Goal: Check status: Check status

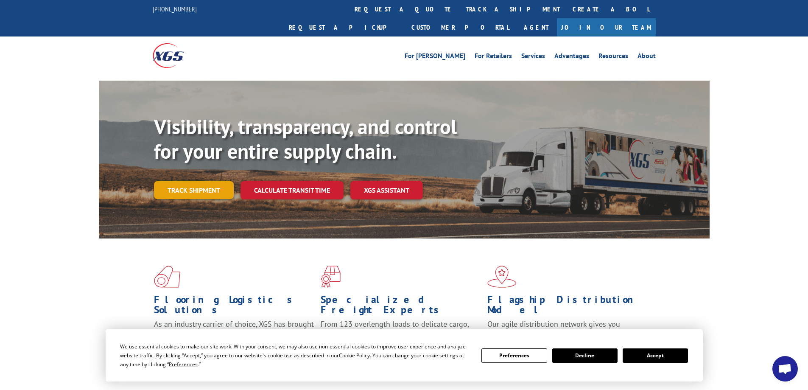
click at [203, 181] on link "Track shipment" at bounding box center [194, 190] width 80 height 18
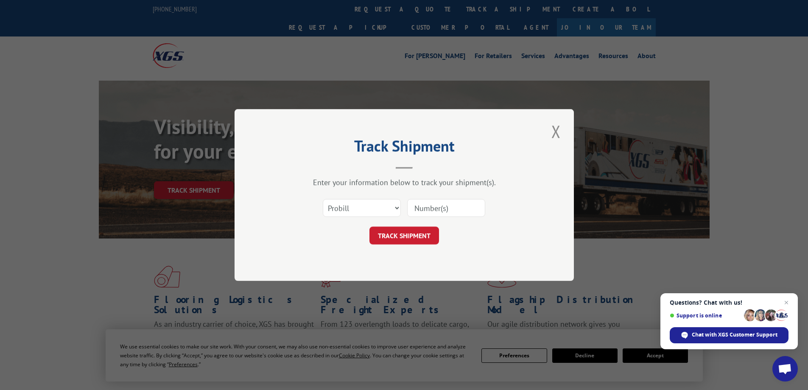
paste input "17425980"
type input "17425980"
click at [428, 239] on button "TRACK SHIPMENT" at bounding box center [404, 235] width 70 height 18
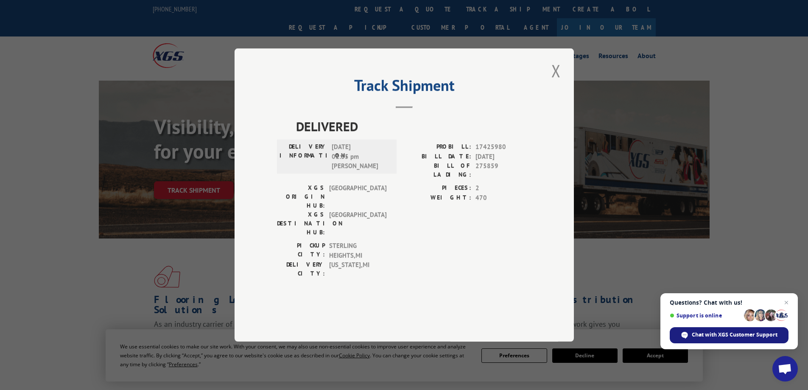
click at [742, 335] on span "Chat with XGS Customer Support" at bounding box center [734, 335] width 86 height 8
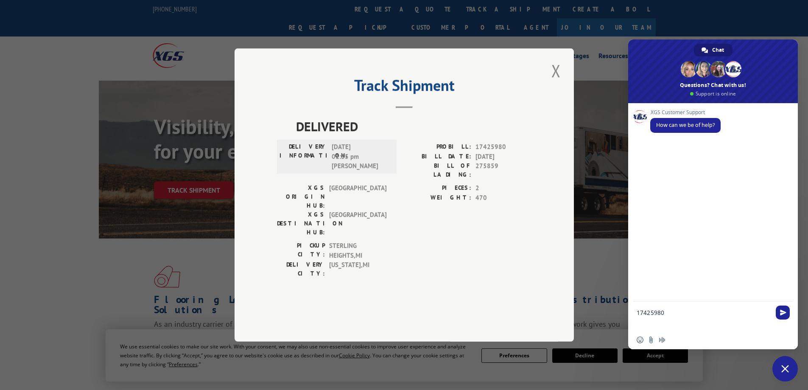
scroll to position [1, 0]
type textarea "17425980 delivery status"
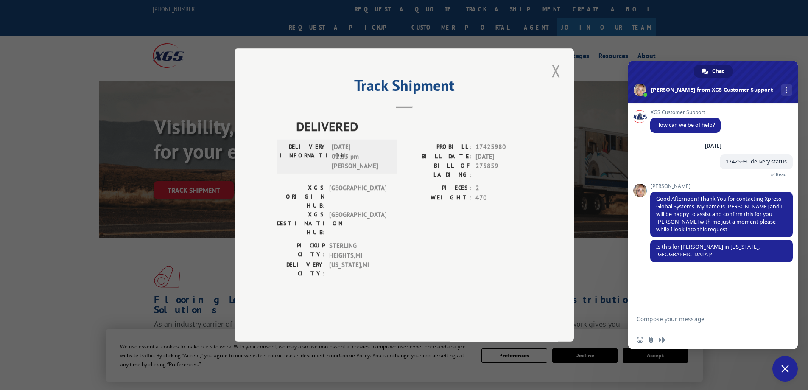
click at [554, 82] on button "Close modal" at bounding box center [556, 70] width 14 height 23
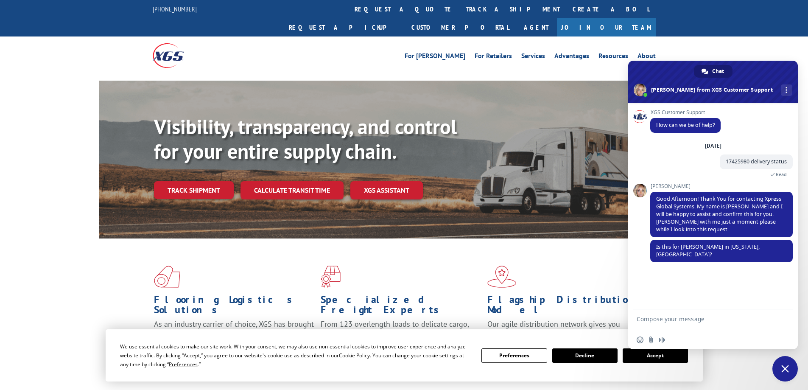
click at [487, 138] on div "Visibility, transparency, and control for your entire supply chain. Track shipm…" at bounding box center [431, 173] width 555 height 118
click at [782, 369] on span "Close chat" at bounding box center [785, 369] width 8 height 8
